Goal: Navigation & Orientation: Find specific page/section

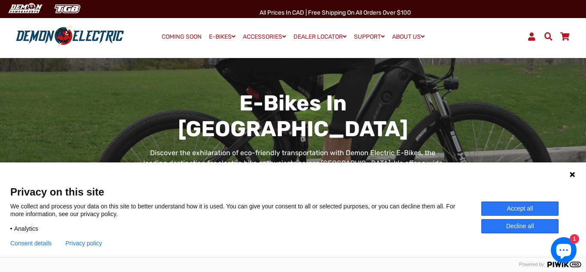
click at [526, 227] on button "Decline all" at bounding box center [519, 226] width 77 height 14
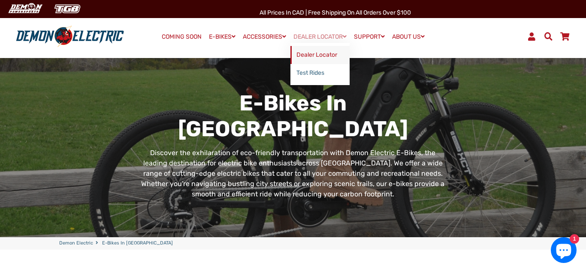
click at [330, 55] on link "Dealer Locator" at bounding box center [319, 55] width 59 height 18
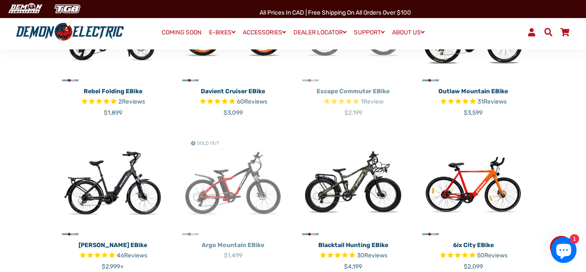
scroll to position [463, 0]
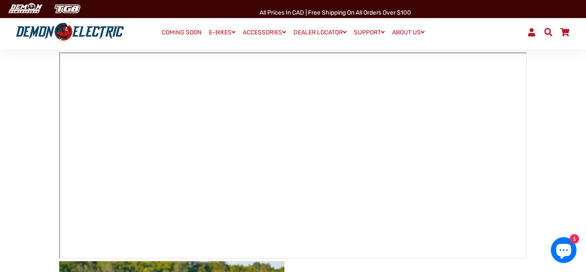
scroll to position [115, 0]
